Goal: Information Seeking & Learning: Learn about a topic

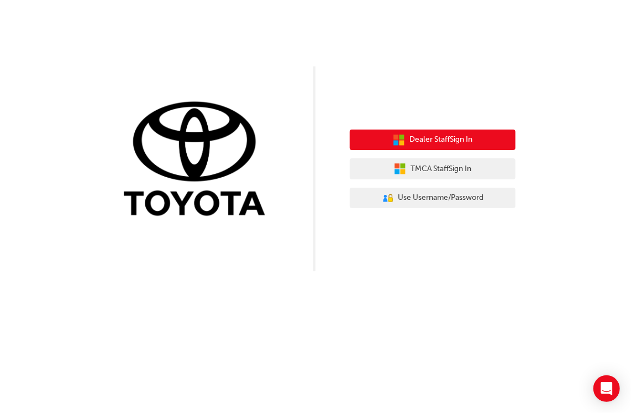
click at [475, 143] on button "Dealer Staff Sign In" at bounding box center [433, 139] width 166 height 21
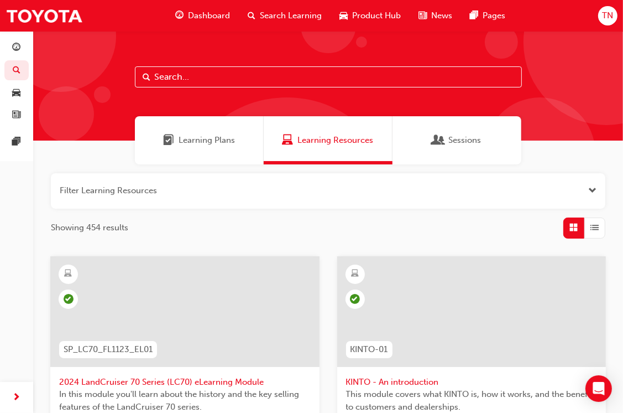
click at [221, 72] on input "text" at bounding box center [328, 76] width 387 height 21
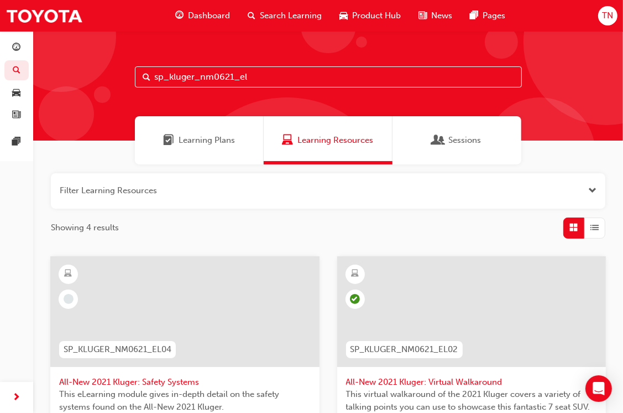
type input "sp_kluger_nm0621_el"
click at [473, 302] on div at bounding box center [471, 311] width 269 height 111
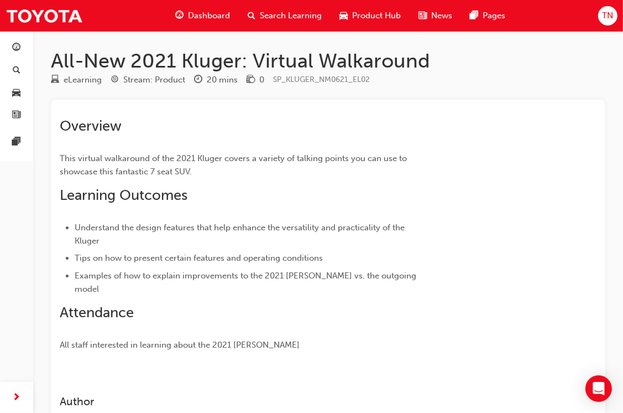
click at [260, 13] on span "Search Learning" at bounding box center [291, 15] width 62 height 13
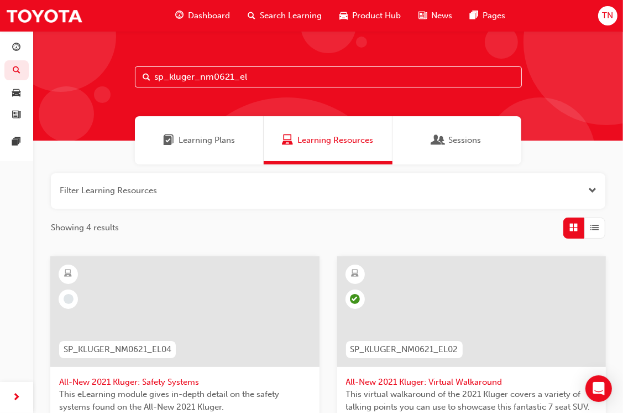
click at [277, 79] on input "sp_kluger_nm0621_el" at bounding box center [328, 76] width 387 height 21
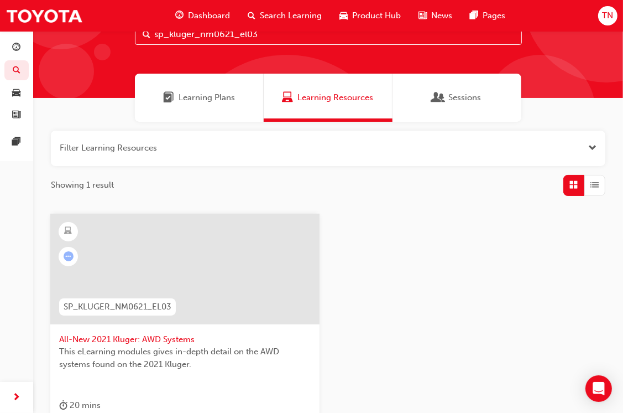
scroll to position [111, 0]
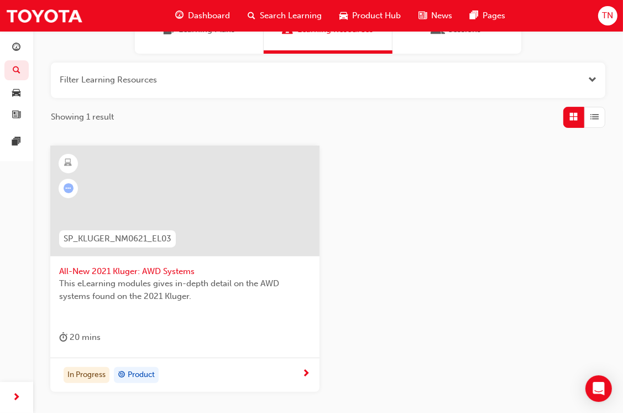
type input "sp_kluger_nm0621_el03"
click at [200, 227] on div at bounding box center [184, 200] width 269 height 111
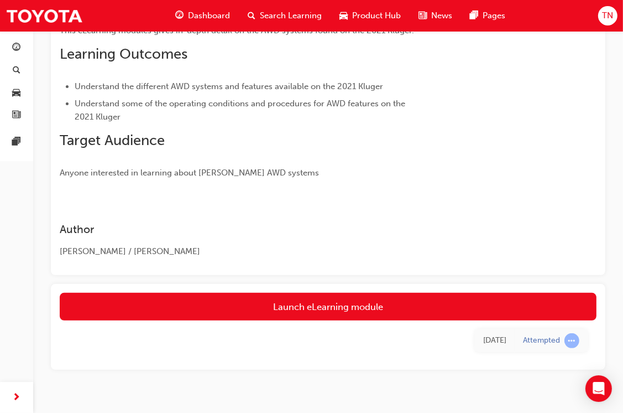
scroll to position [156, 0]
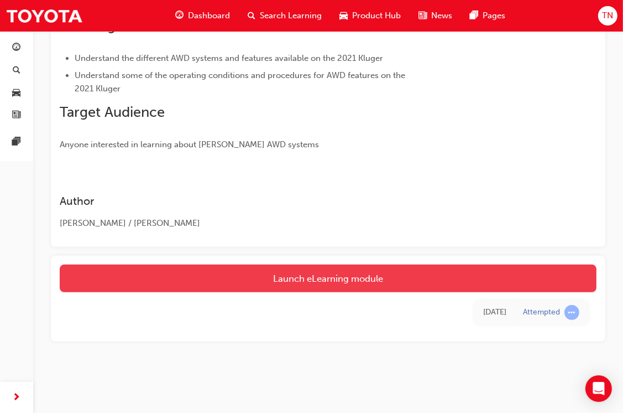
click at [369, 267] on link "Launch eLearning module" at bounding box center [328, 278] width 537 height 28
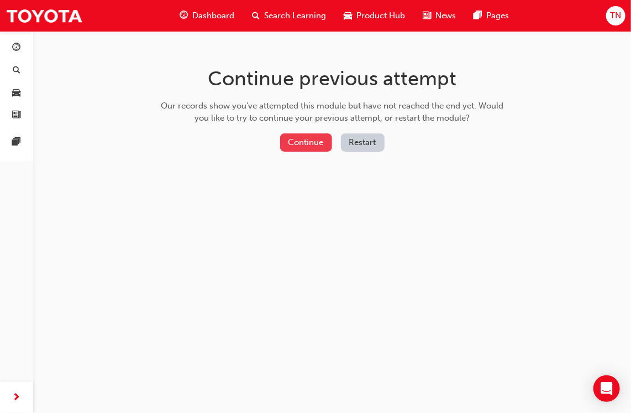
click at [310, 143] on button "Continue" at bounding box center [306, 142] width 52 height 18
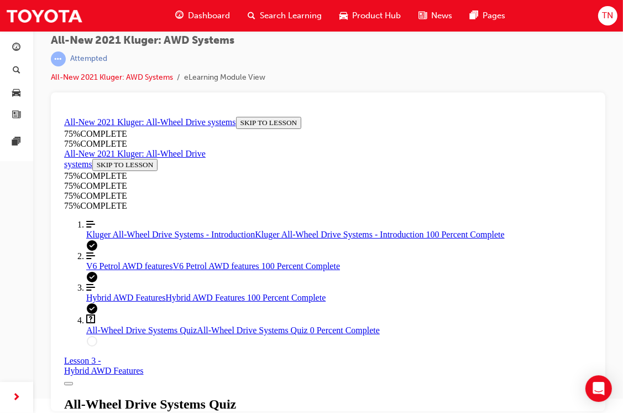
scroll to position [33, 0]
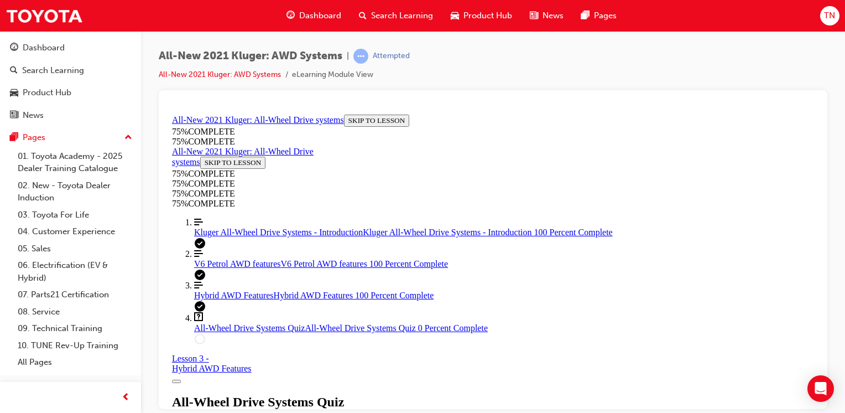
scroll to position [279, 0]
drag, startPoint x: 423, startPoint y: 213, endPoint x: 673, endPoint y: 302, distance: 265.5
copy div "If a free-spinning wheel is detected while using "TRAIL" mode, what is the syst…"
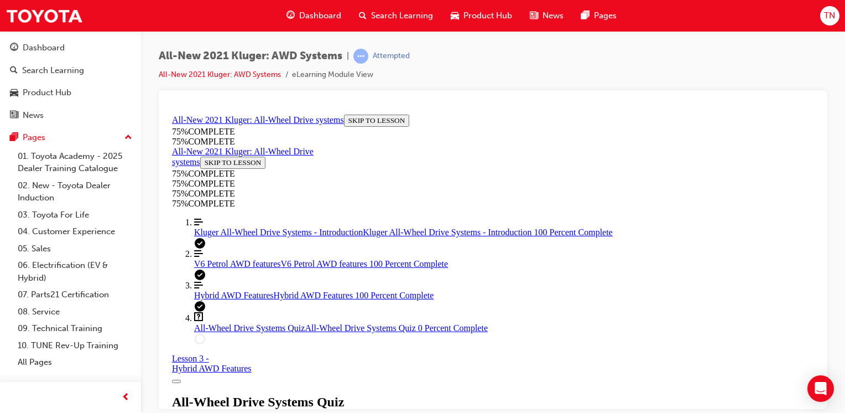
drag, startPoint x: 421, startPoint y: 150, endPoint x: 629, endPoint y: 279, distance: 244.6
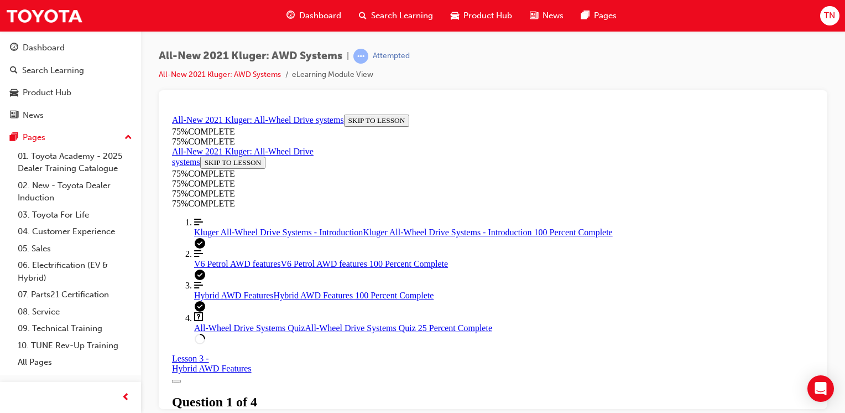
copy div "What main benefits can you talk about when it comes to the "driveline disconnec…"
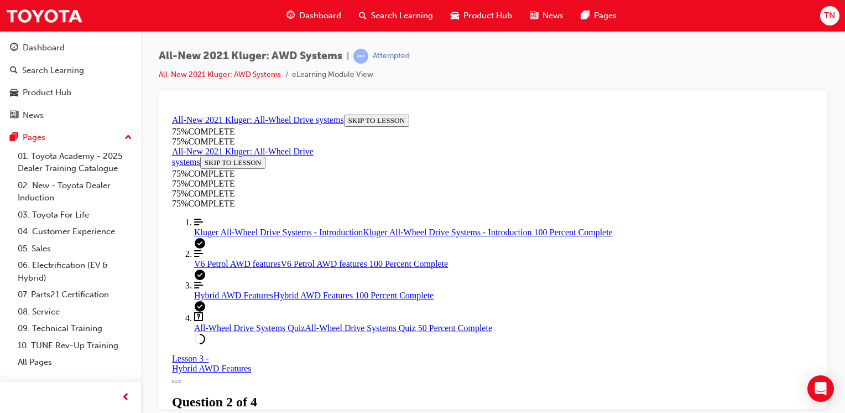
drag, startPoint x: 423, startPoint y: 213, endPoint x: 594, endPoint y: 307, distance: 195.5
copy div "Your guest says budget isn't an issue but is still unsure whether or not AWD is…"
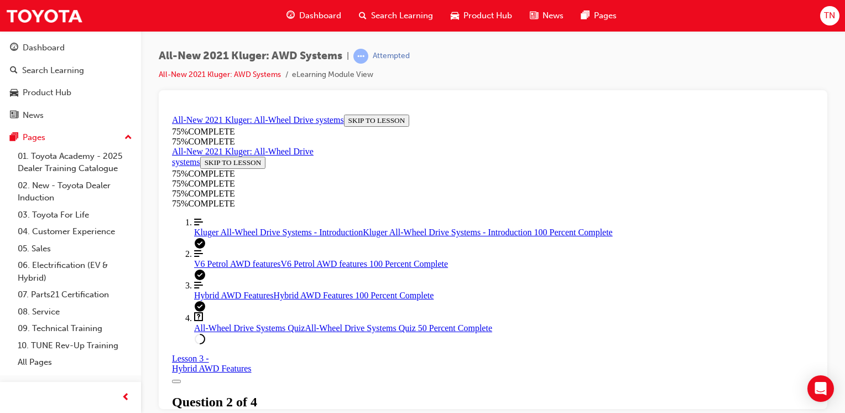
scroll to position [239, 0]
drag, startPoint x: 442, startPoint y: 279, endPoint x: 449, endPoint y: 292, distance: 14.8
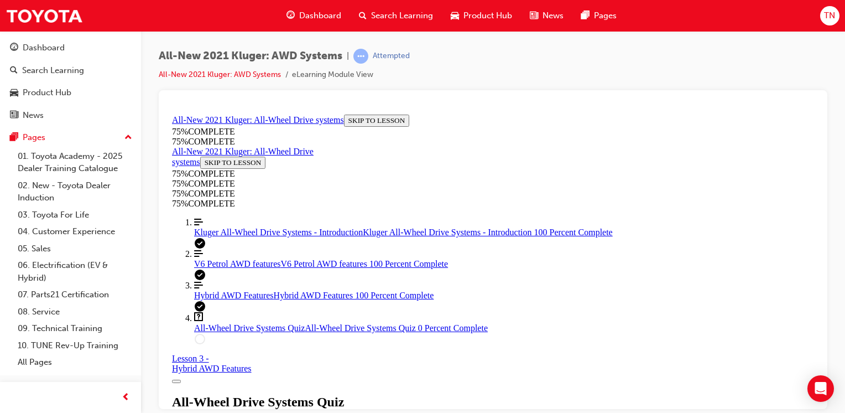
drag, startPoint x: 479, startPoint y: 259, endPoint x: 701, endPoint y: 320, distance: 230.3
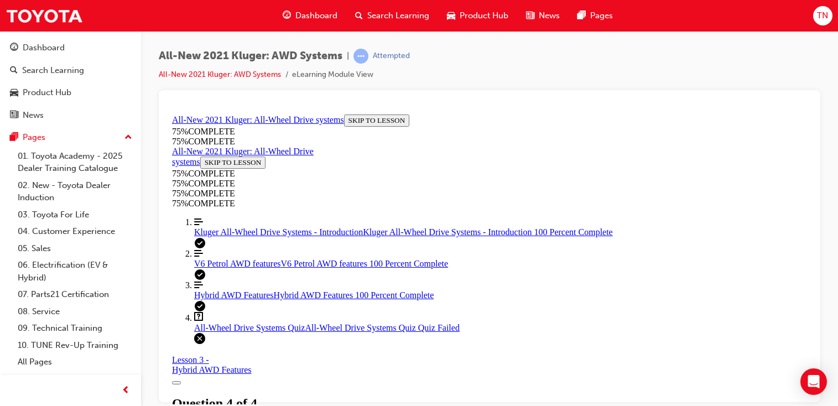
scroll to position [278, 0]
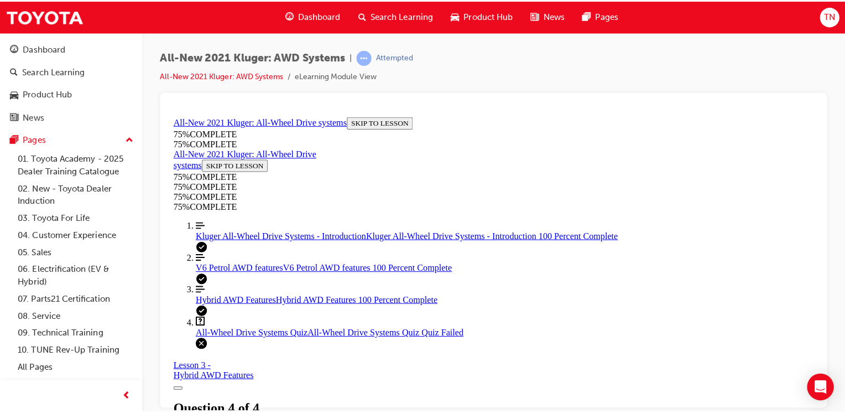
scroll to position [150, 0]
